Goal: Submit feedback/report problem

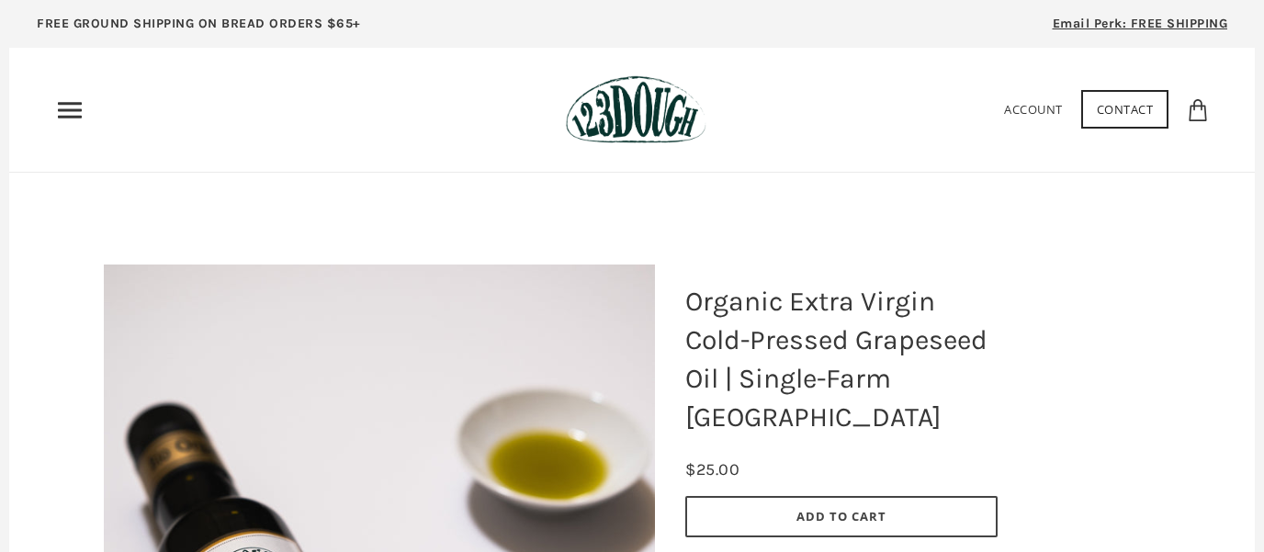
click at [68, 112] on icon "Primary" at bounding box center [69, 110] width 29 height 29
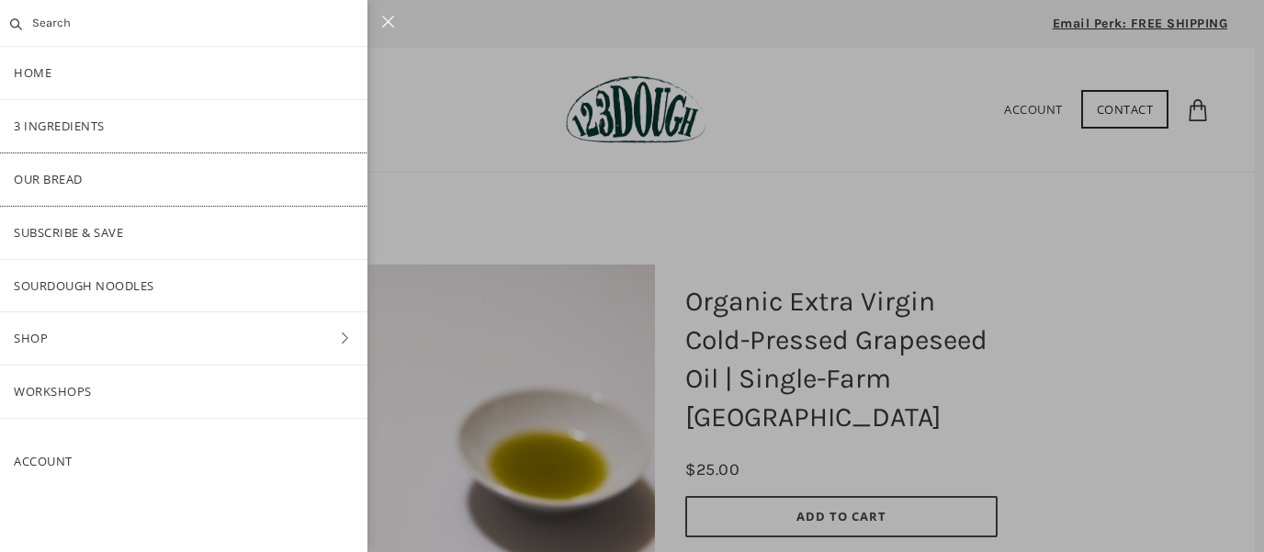
click at [50, 183] on link "Our Bread" at bounding box center [183, 179] width 367 height 52
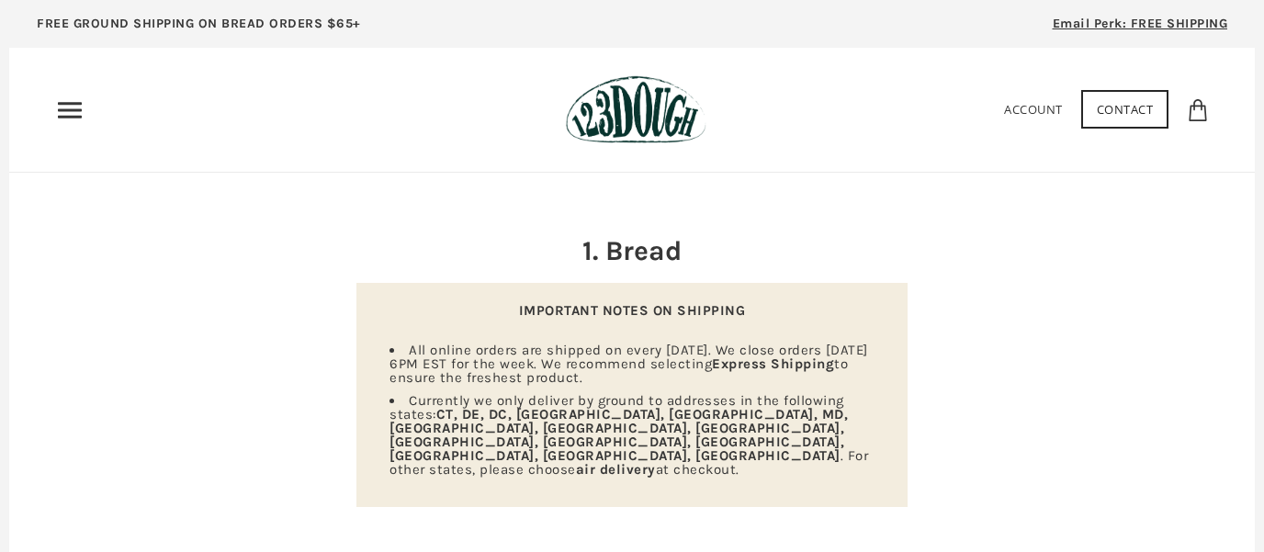
click at [1125, 107] on link "Contact" at bounding box center [1125, 109] width 88 height 39
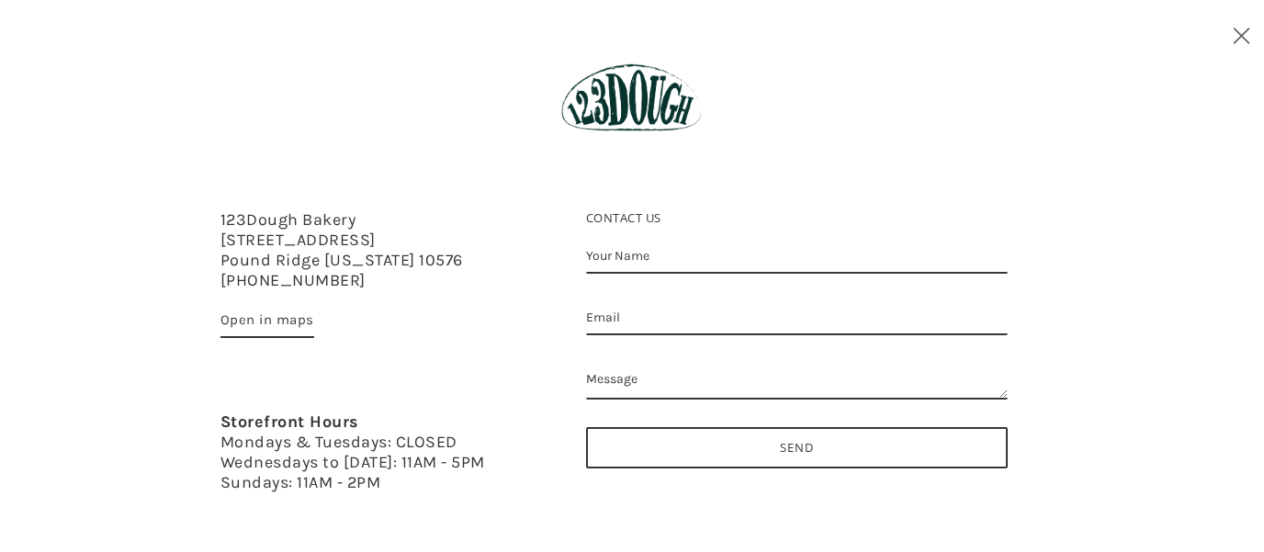
click at [787, 254] on input "Your Name" at bounding box center [797, 257] width 422 height 34
type input "[PERSON_NAME]"
click at [630, 320] on input "Email" at bounding box center [797, 318] width 422 height 34
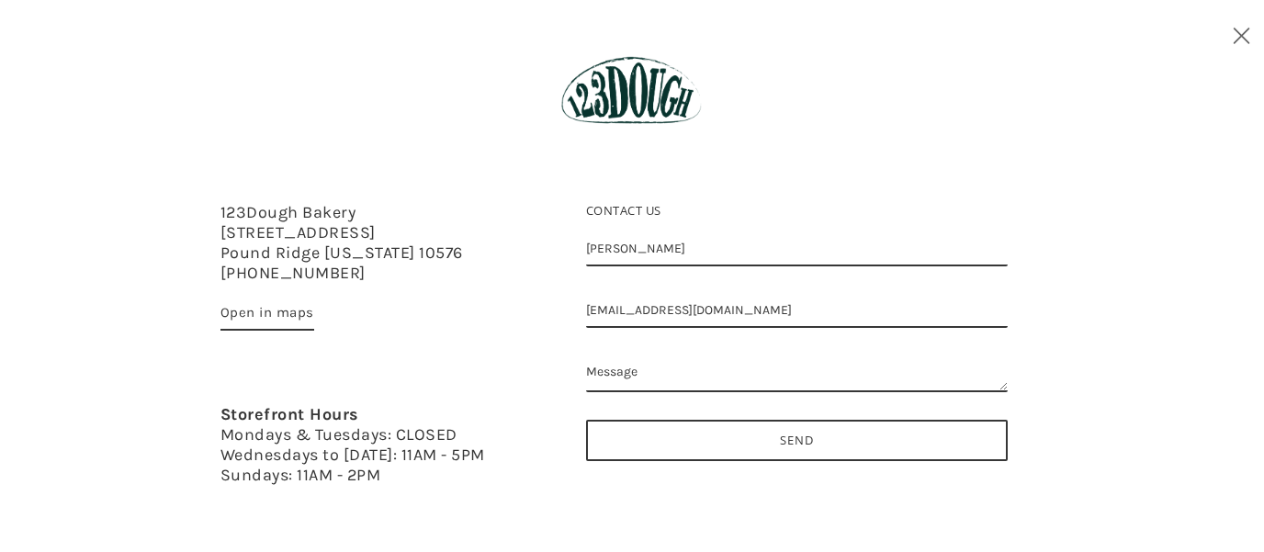
scroll to position [14, 0]
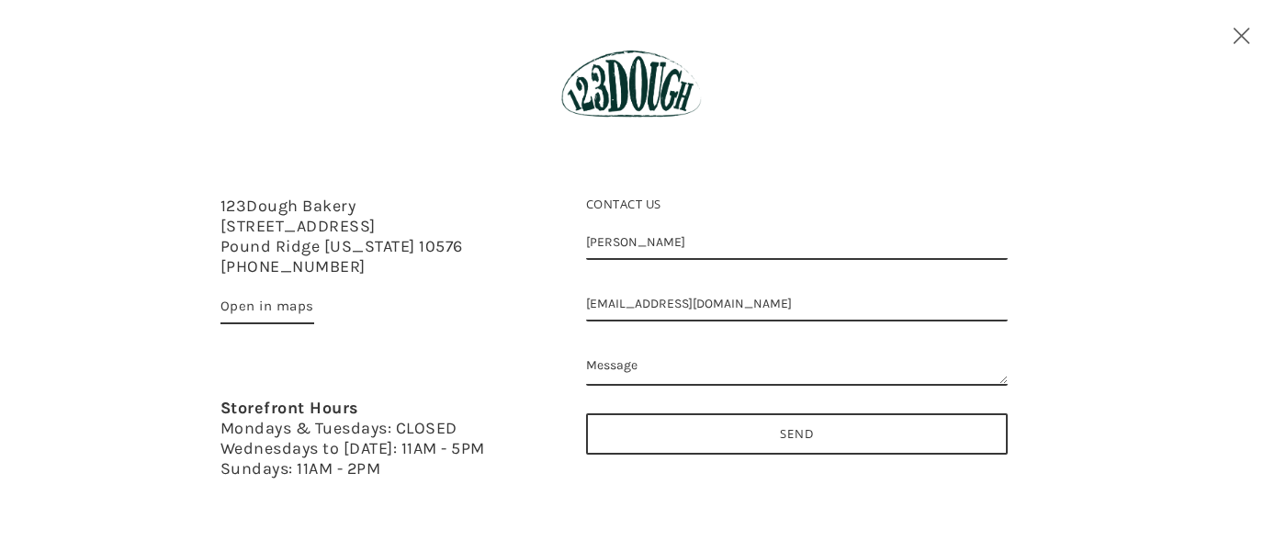
type input "[EMAIL_ADDRESS][DOMAIN_NAME]"
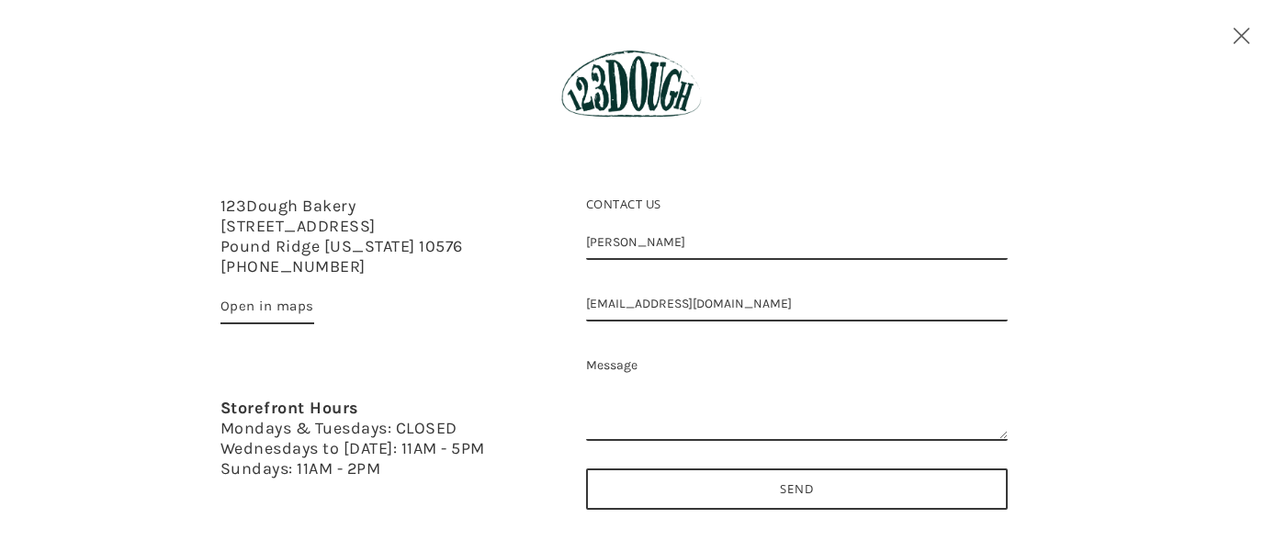
click at [693, 361] on textarea "Message" at bounding box center [797, 395] width 422 height 92
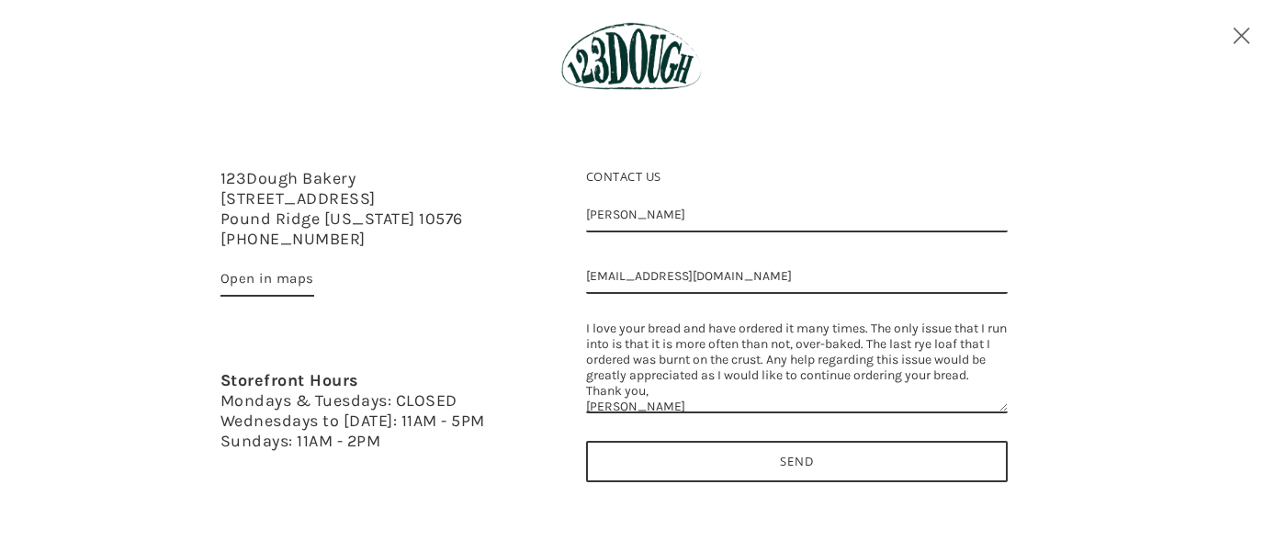
scroll to position [57, 0]
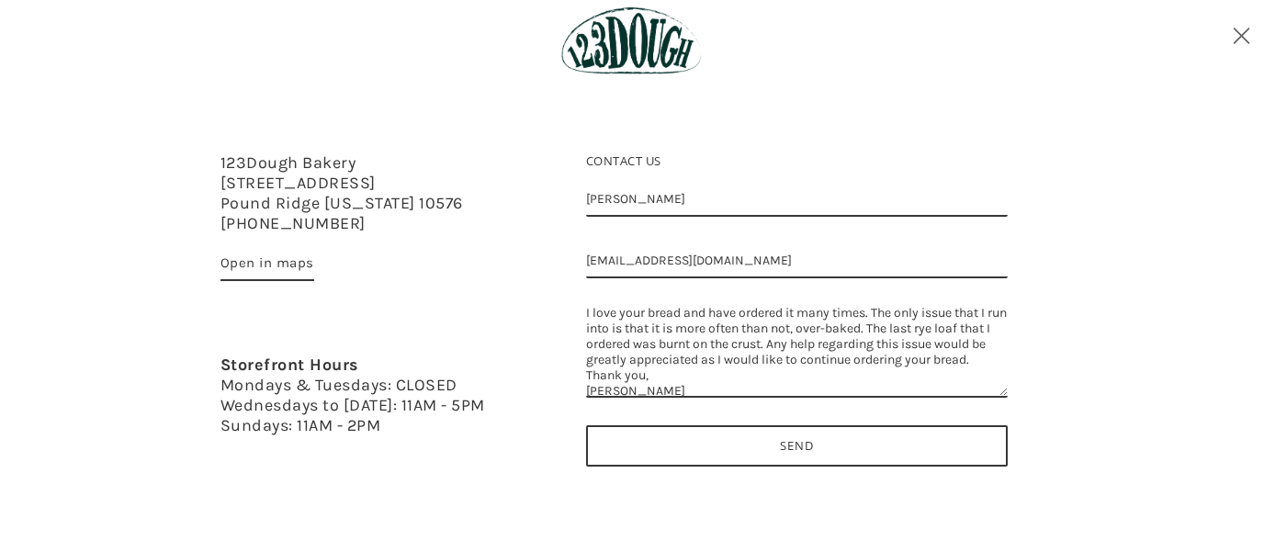
type textarea "I love your bread and have ordered it many times. The only issue that I run int…"
click at [815, 447] on input "Send" at bounding box center [797, 445] width 422 height 41
